Goal: Task Accomplishment & Management: Use online tool/utility

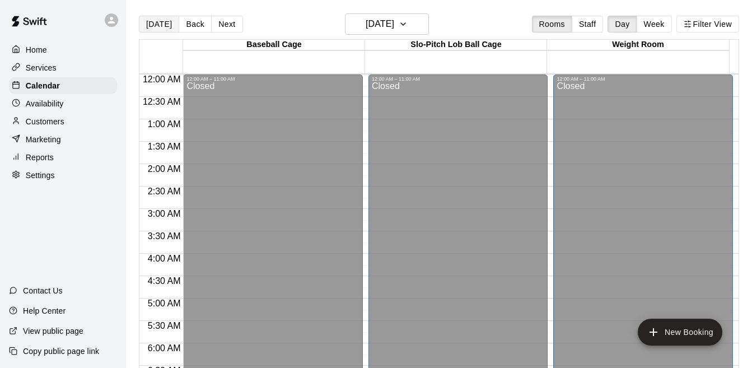
scroll to position [735, 0]
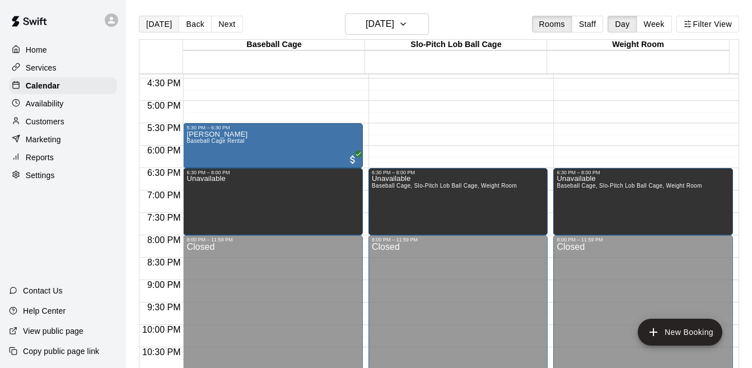
click at [156, 31] on button "[DATE]" at bounding box center [159, 24] width 40 height 17
click at [156, 31] on div "Today Back Next Saturday Sep 13 Rooms Staff Day Week Filter View Baseball Cage …" at bounding box center [439, 197] width 600 height 368
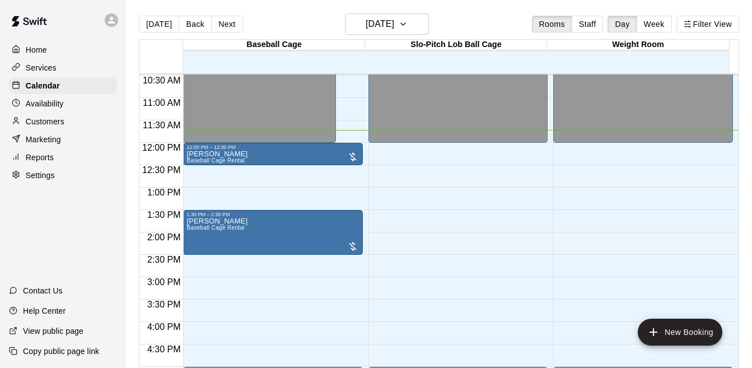
scroll to position [454, 0]
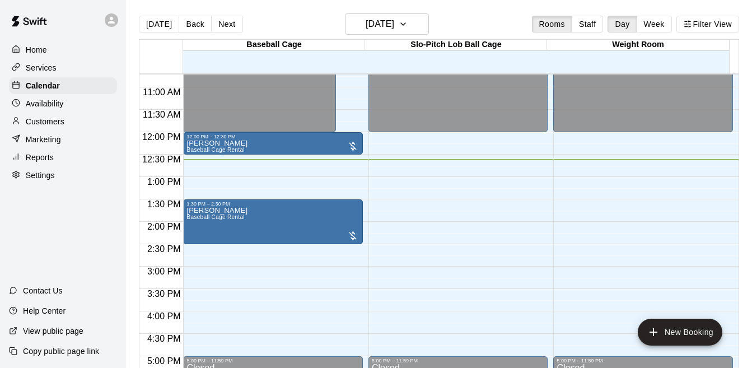
scroll to position [481, 0]
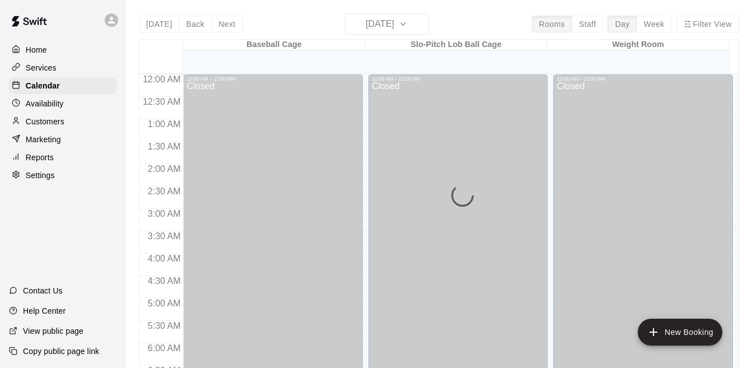
scroll to position [572, 0]
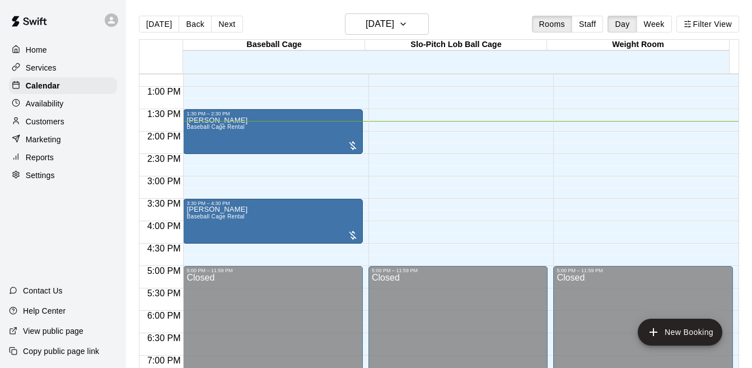
scroll to position [561, 0]
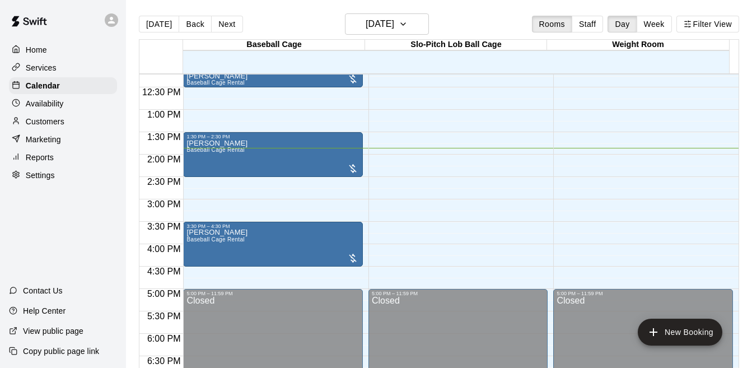
scroll to position [544, 0]
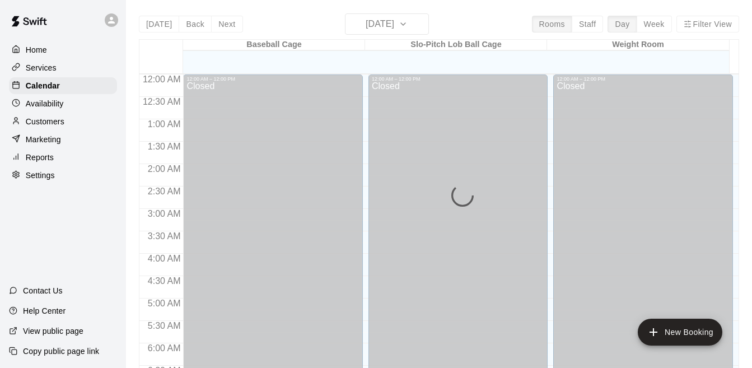
scroll to position [628, 0]
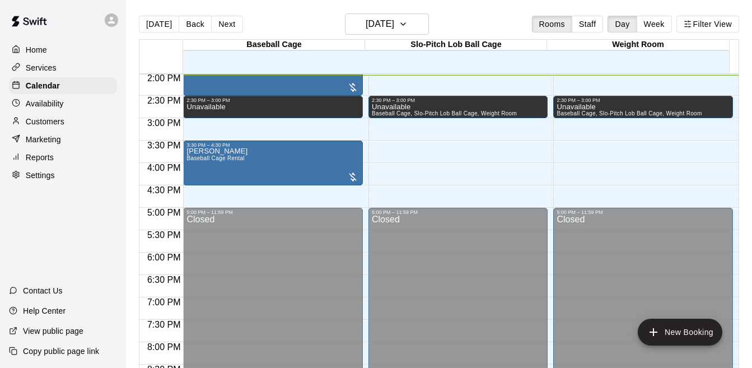
click at [738, 267] on div "Baseball Cage 14 Sun Slo-Pitch Lob Ball Cage 14 Sun Weight Room 14 Sun 12:00 AM…" at bounding box center [439, 210] width 600 height 342
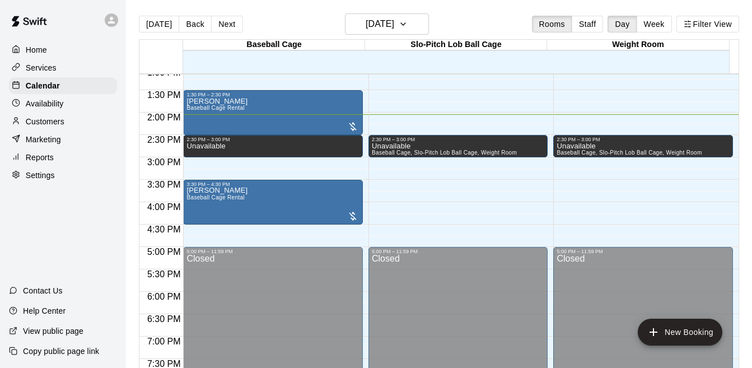
scroll to position [579, 0]
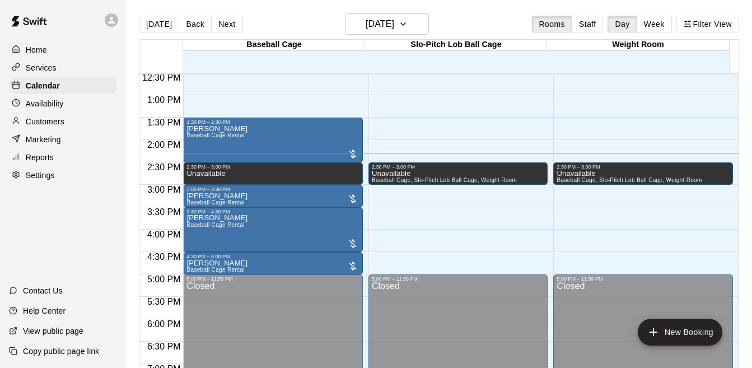
scroll to position [551, 0]
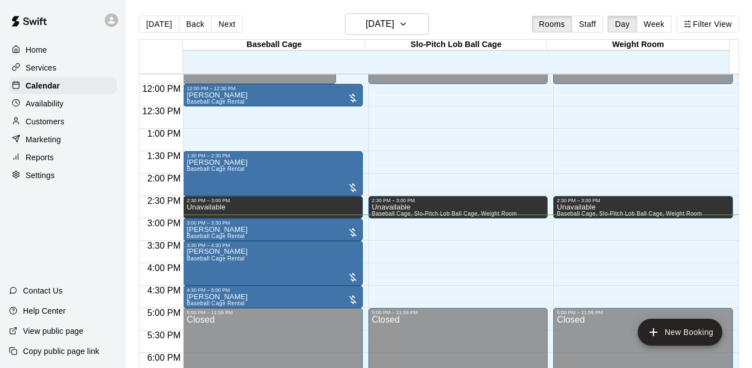
scroll to position [529, 0]
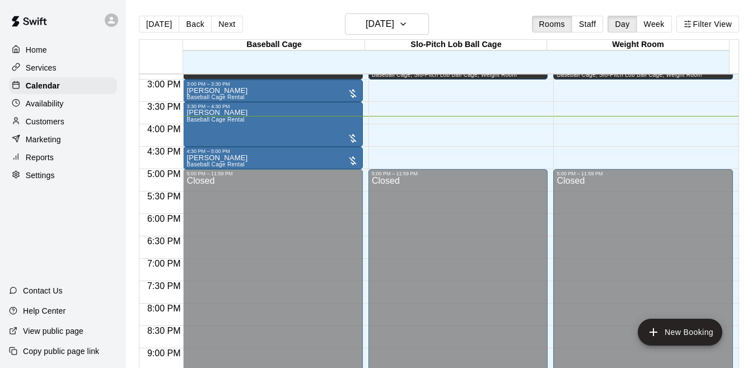
scroll to position [664, 0]
